Goal: Information Seeking & Learning: Learn about a topic

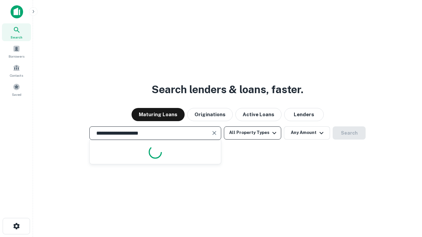
click at [253, 133] on button "All Property Types" at bounding box center [252, 133] width 57 height 13
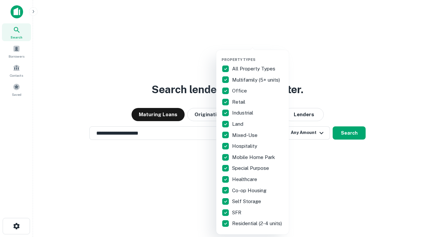
type input "**********"
click at [258, 55] on button "button" at bounding box center [258, 55] width 73 height 0
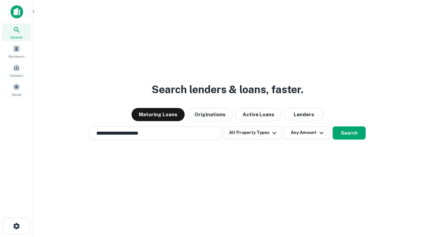
scroll to position [10, 0]
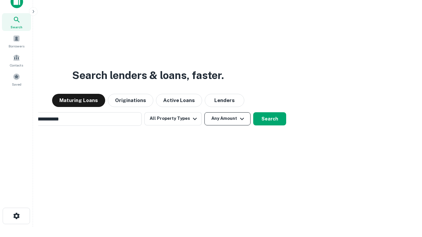
click at [204, 112] on button "Any Amount" at bounding box center [227, 118] width 46 height 13
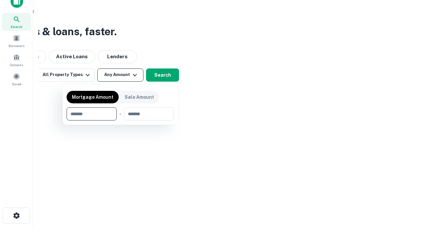
type input "*******"
click at [120, 121] on button "button" at bounding box center [120, 121] width 107 height 0
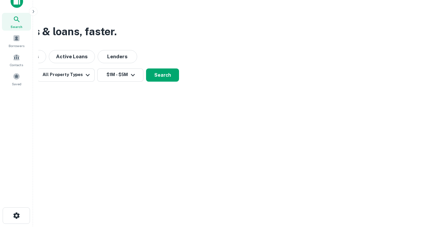
scroll to position [10, 0]
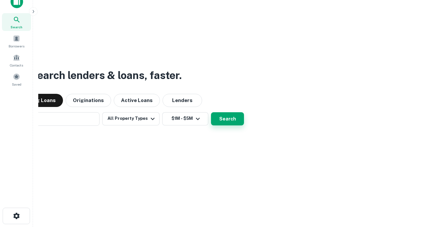
click at [211, 112] on button "Search" at bounding box center [227, 118] width 33 height 13
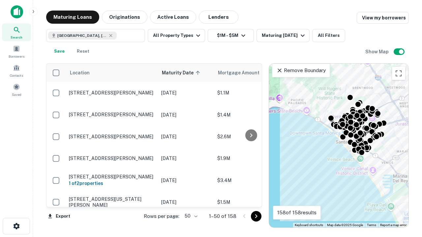
click at [190, 216] on body "Search Borrowers Contacts Saved Maturing Loans Originations Active Loans Lender…" at bounding box center [211, 118] width 422 height 237
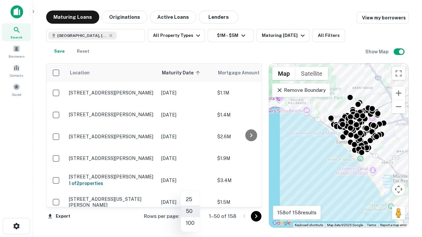
click at [190, 200] on li "25" at bounding box center [190, 200] width 19 height 12
